Goal: Find contact information: Find contact information

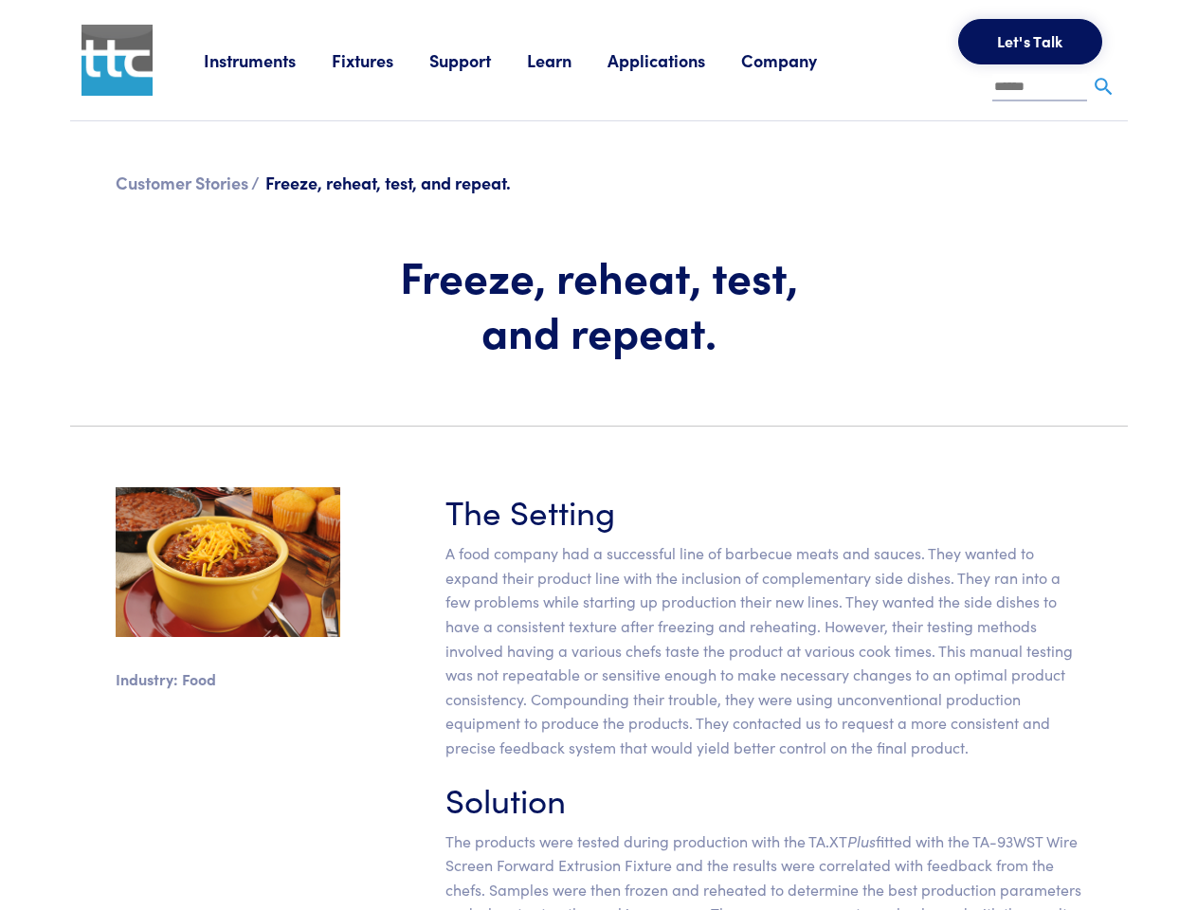
click at [598, 455] on section "Industry: Food The Setting A food company had a successful line of barbecue mea…" at bounding box center [599, 739] width 1081 height 594
click at [268, 60] on link "Instruments" at bounding box center [268, 60] width 128 height 24
click at [383, 60] on link "Fixtures" at bounding box center [381, 60] width 98 height 24
click at [482, 60] on link "Support" at bounding box center [478, 60] width 98 height 24
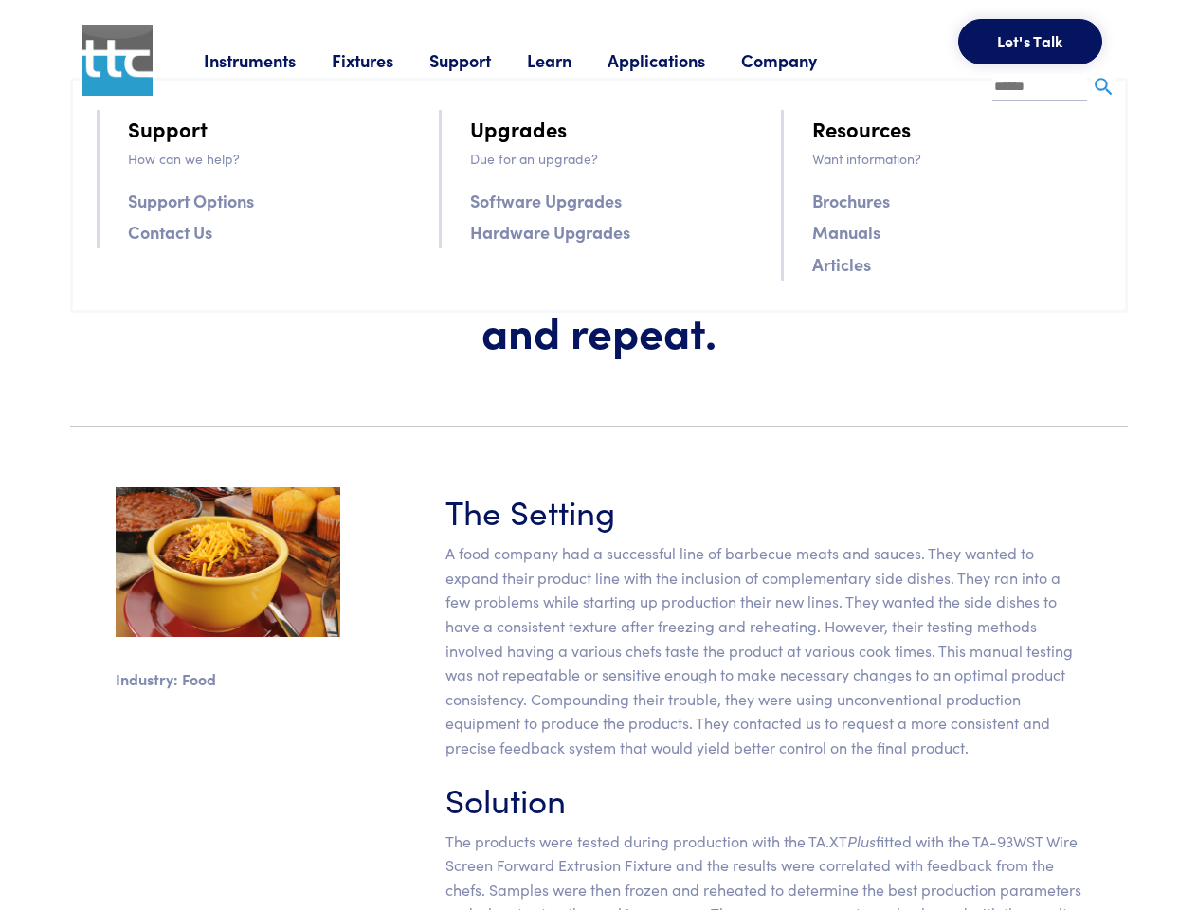
click at [573, 60] on link "Learn" at bounding box center [567, 60] width 81 height 24
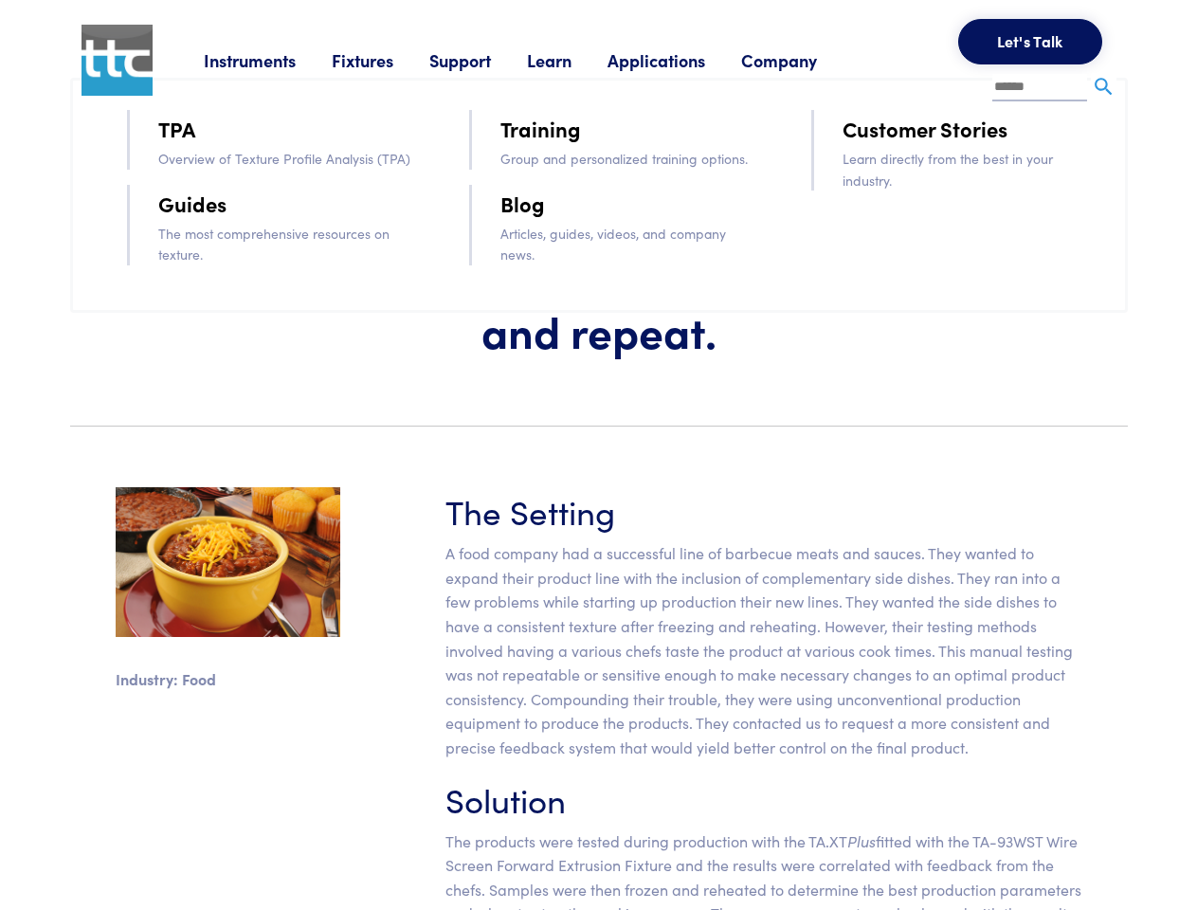
click at [682, 60] on link "Applications" at bounding box center [675, 60] width 134 height 24
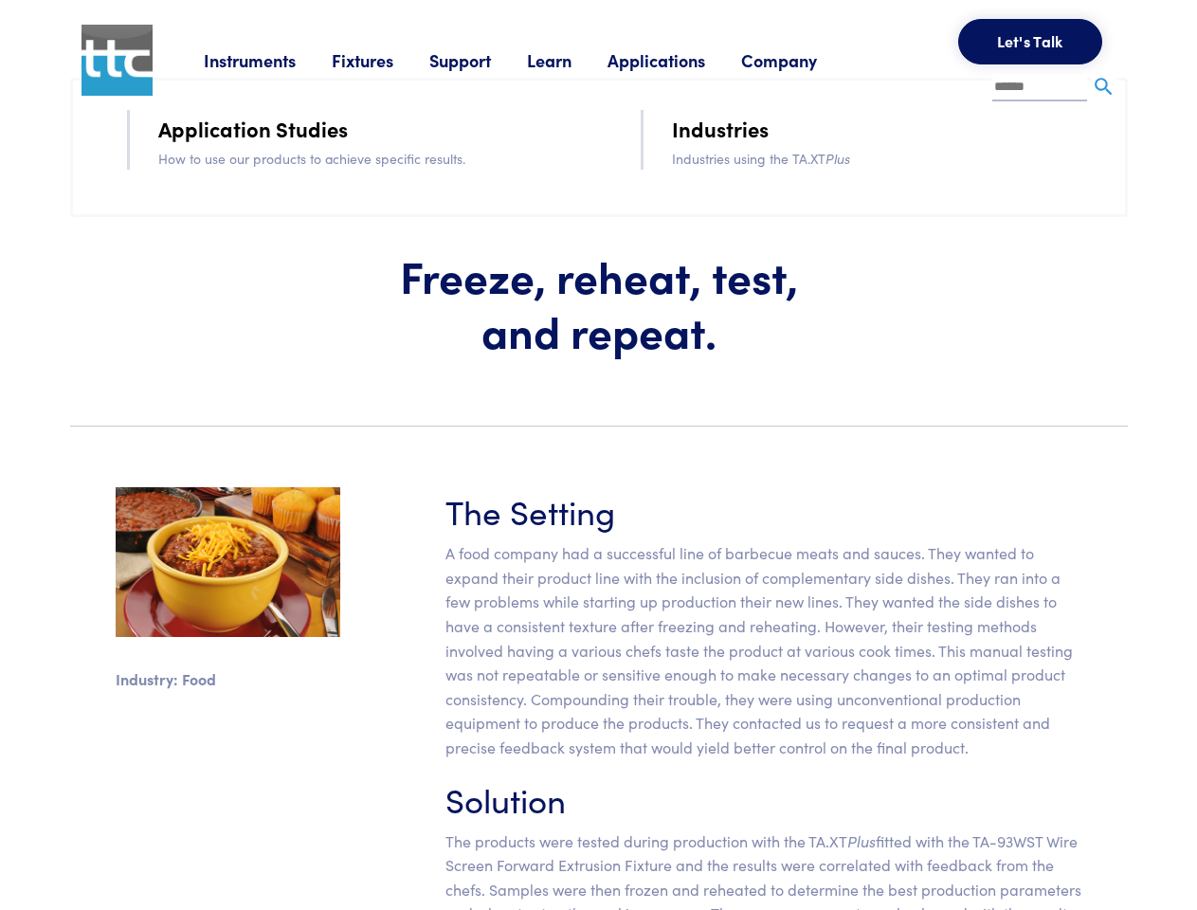
click at [804, 60] on link "Company" at bounding box center [797, 60] width 112 height 24
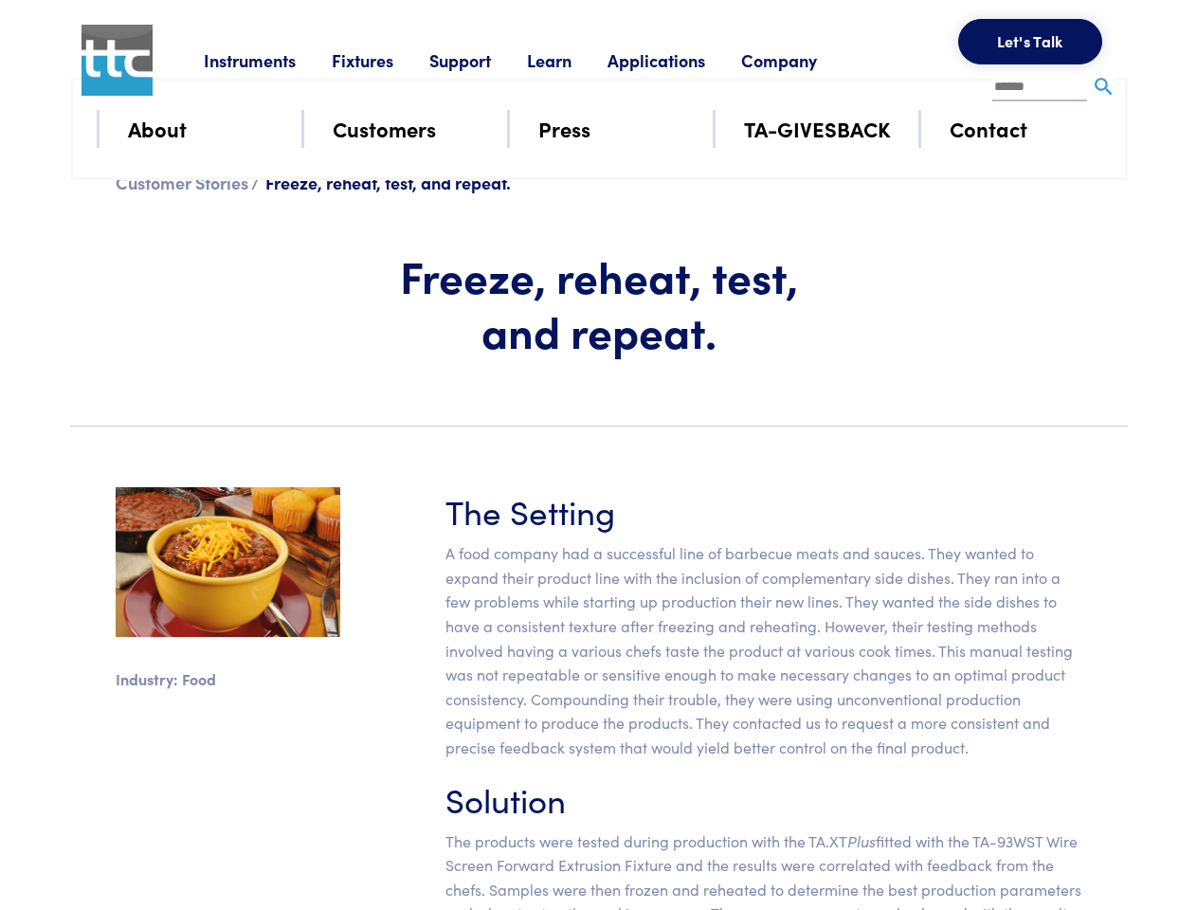
click at [1031, 42] on button "Let's Talk" at bounding box center [1031, 42] width 144 height 46
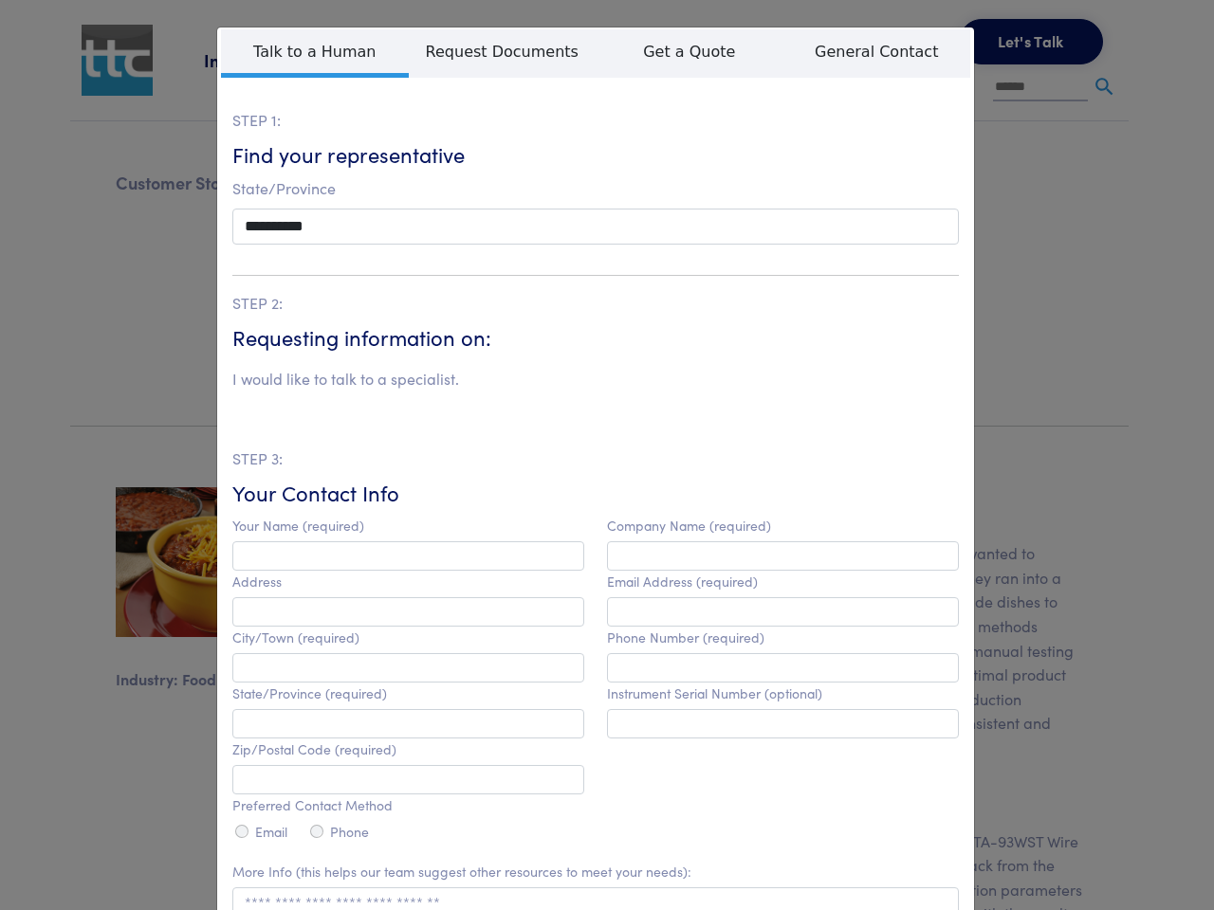
click at [1104, 87] on div "**********" at bounding box center [607, 455] width 1214 height 910
